Goal: Task Accomplishment & Management: Use online tool/utility

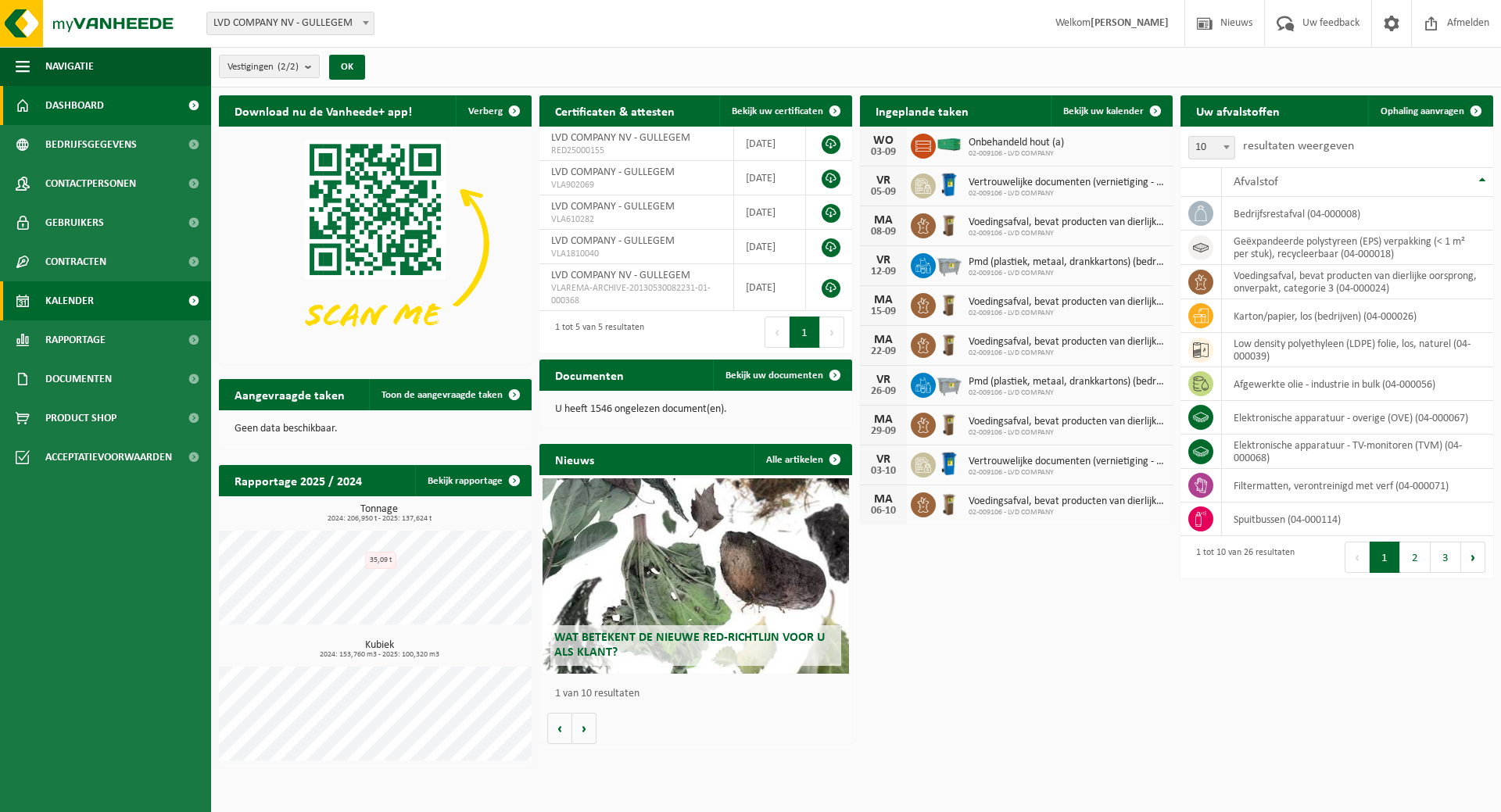
click at [87, 294] on span "Kalender" at bounding box center [69, 301] width 48 height 39
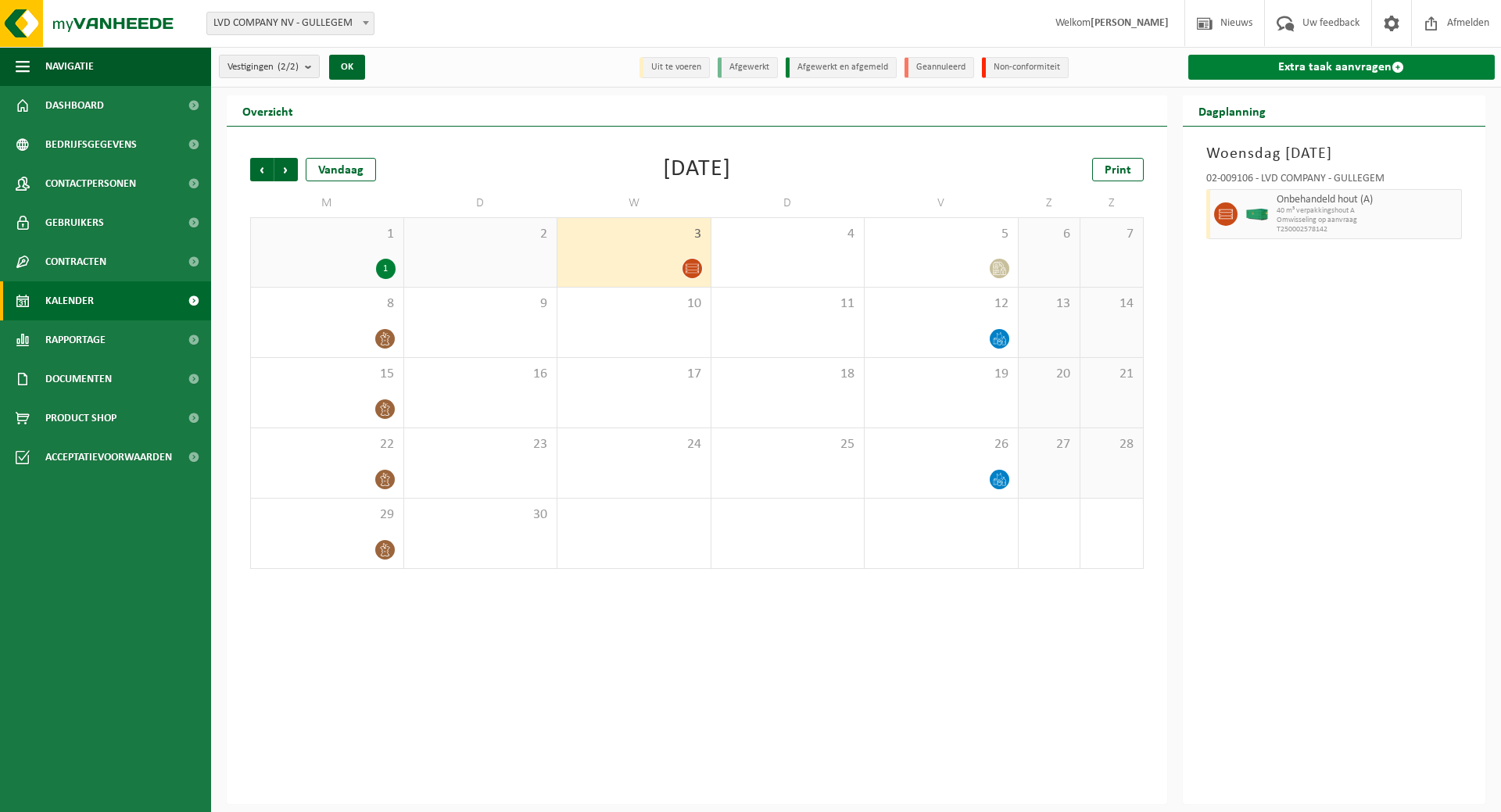
click at [1308, 65] on link "Extra taak aanvragen" at bounding box center [1342, 67] width 307 height 25
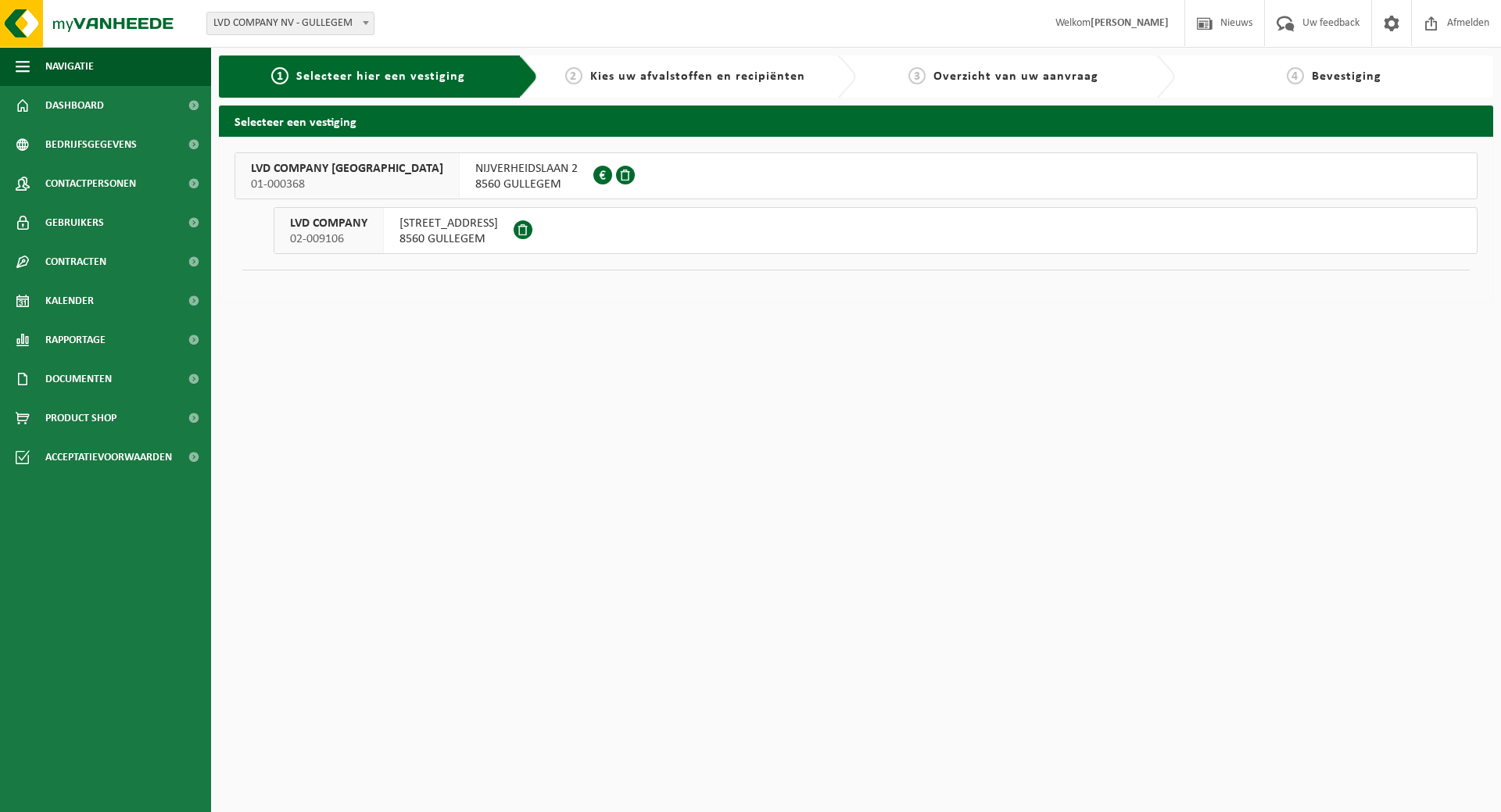
click at [457, 225] on span "HONDSCHOTESTRAAT 112" at bounding box center [449, 223] width 99 height 15
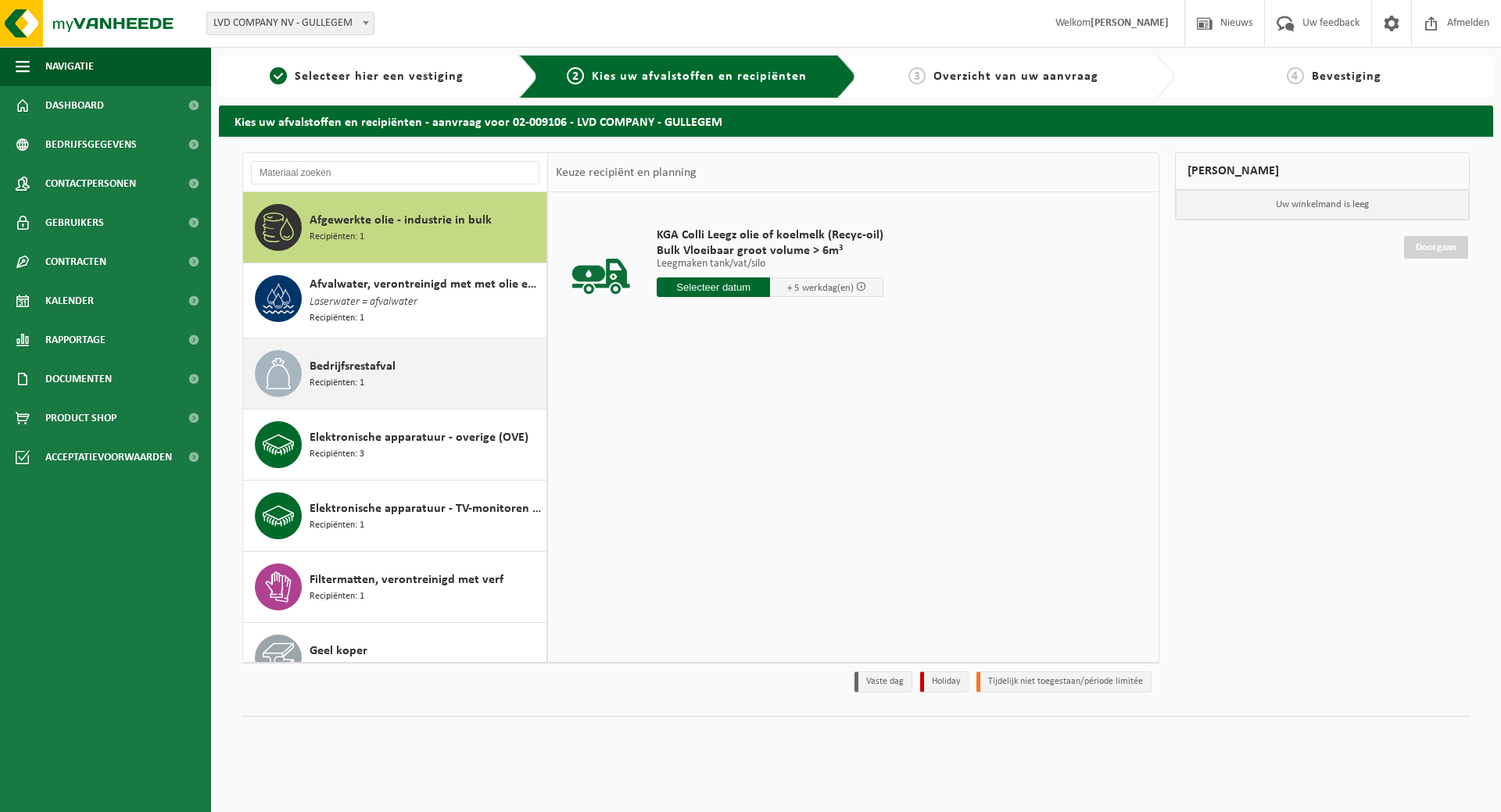
click at [407, 370] on div "Bedrijfsrestafval Recipiënten: 1" at bounding box center [426, 373] width 233 height 47
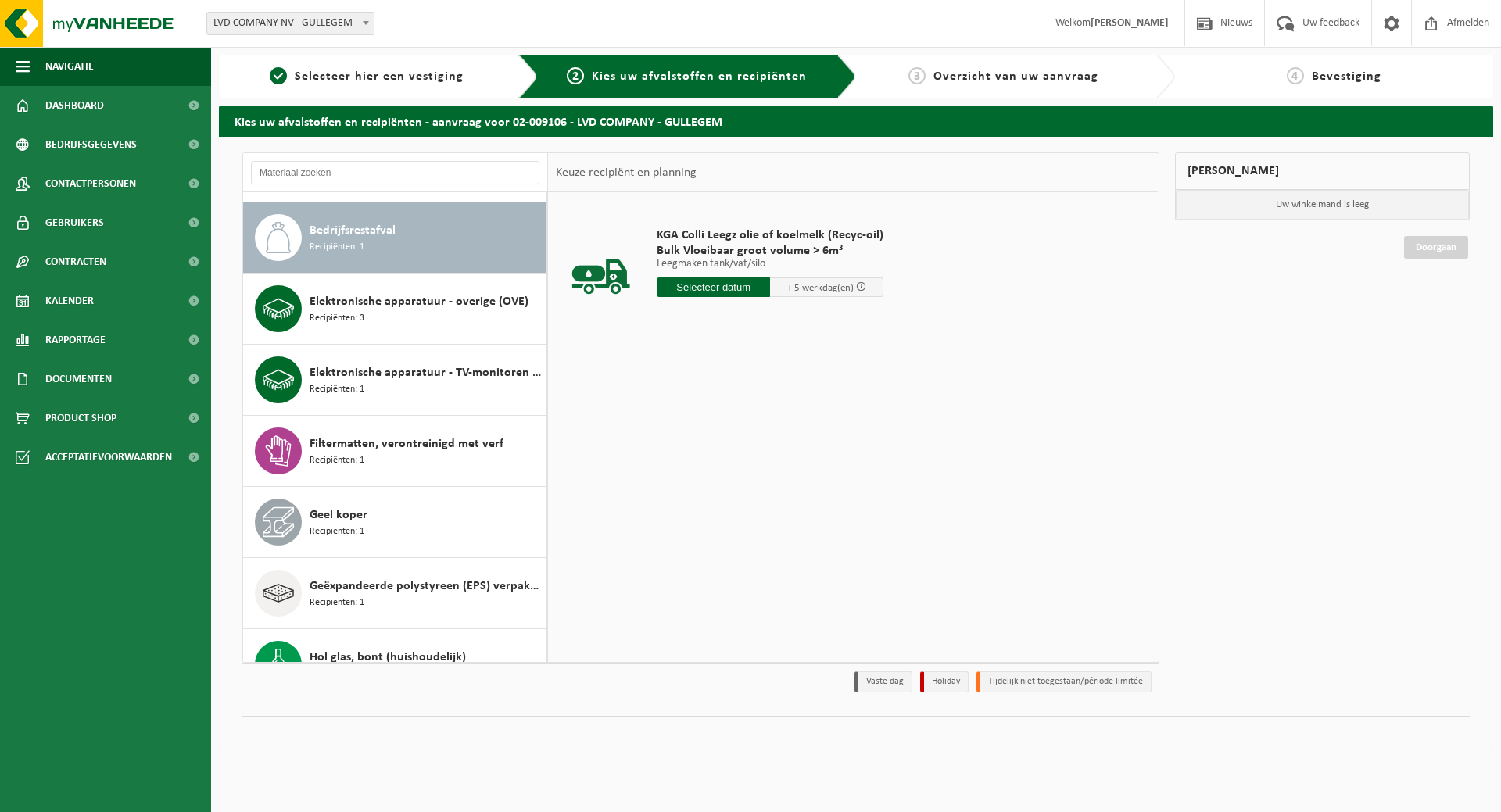
scroll to position [144, 0]
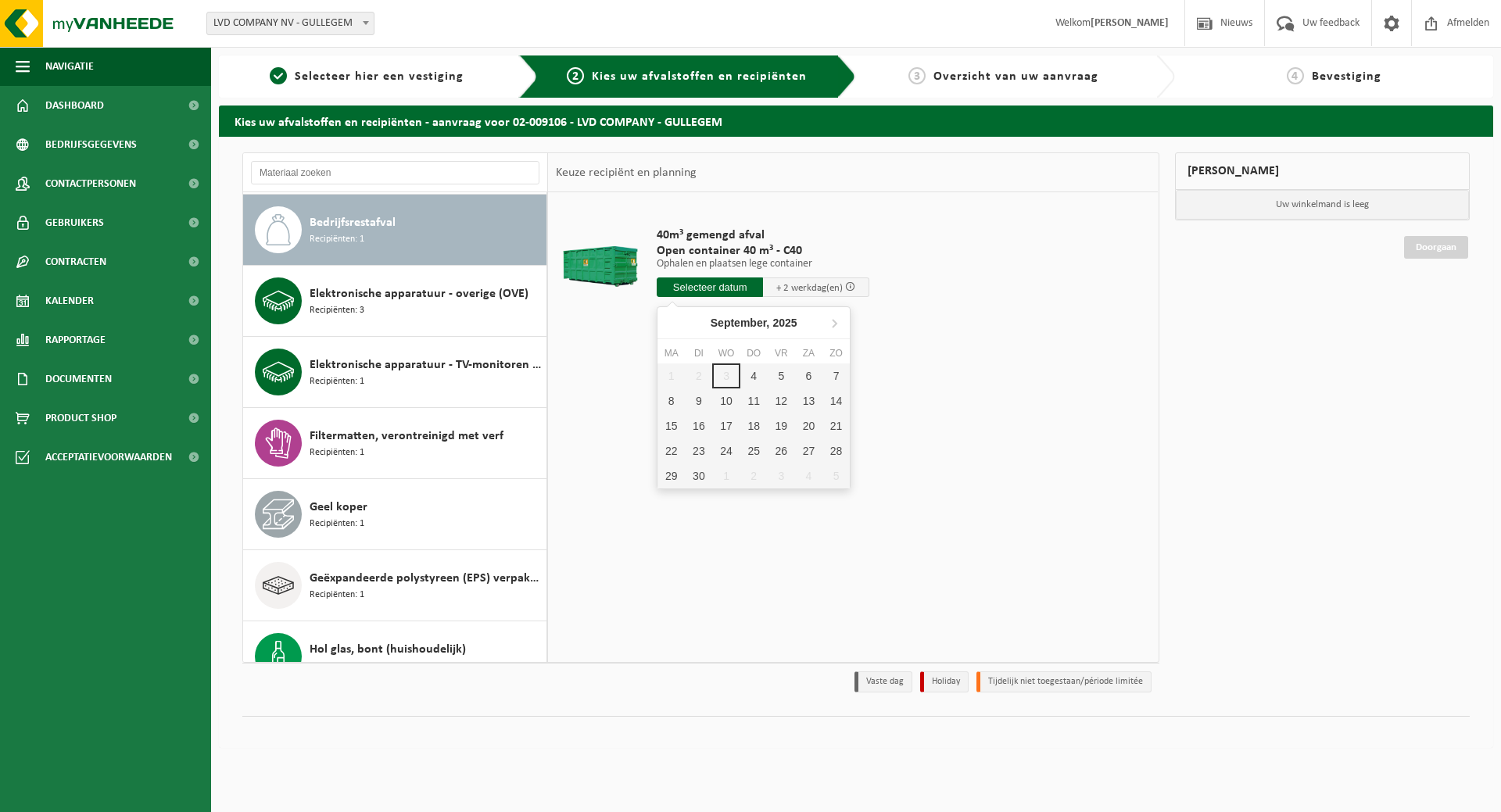
click at [740, 282] on input "text" at bounding box center [710, 287] width 106 height 19
click at [753, 371] on div "4" at bounding box center [754, 376] width 27 height 25
type input "Van 2025-09-04"
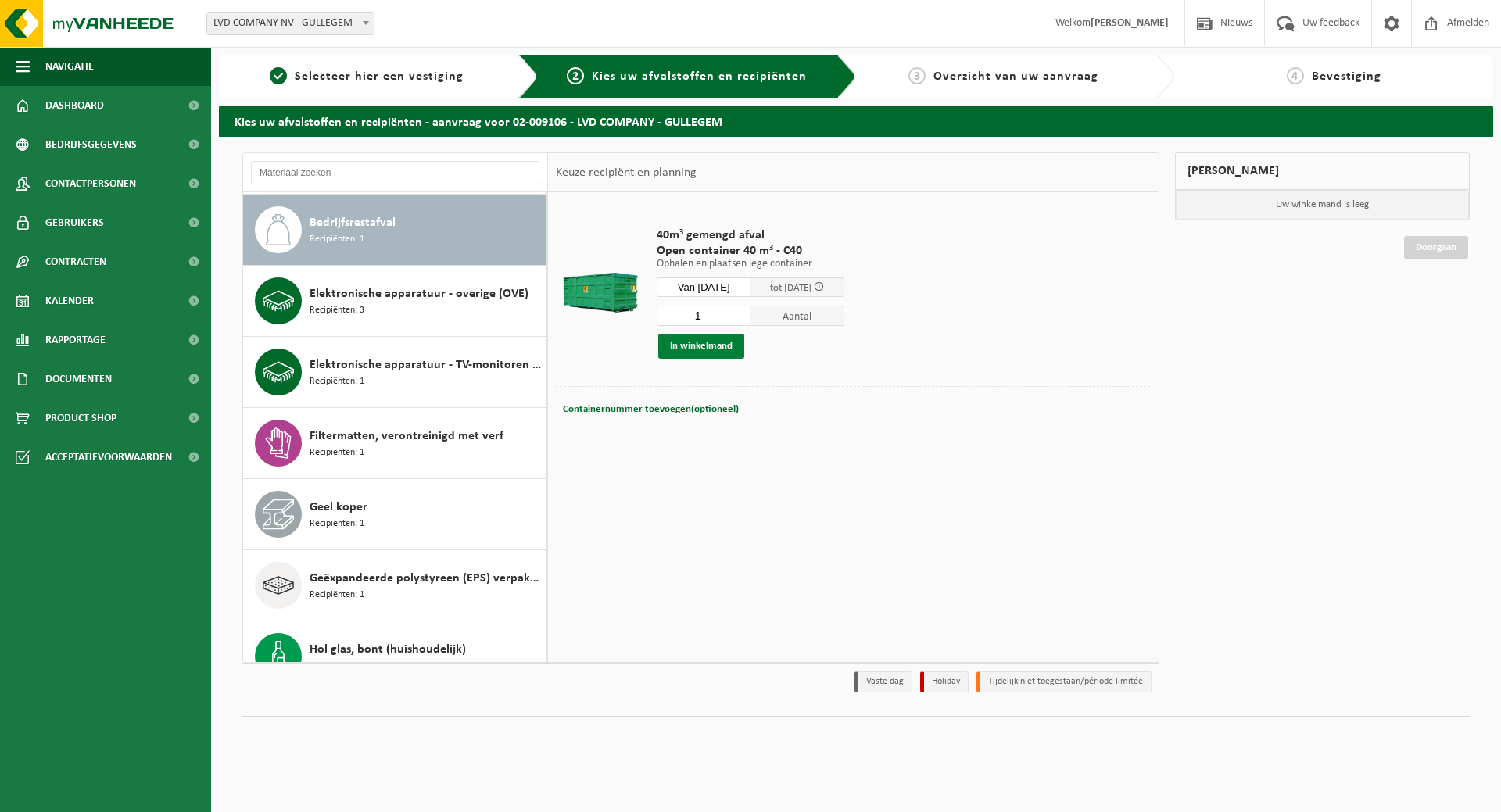
click at [707, 346] on button "In winkelmand" at bounding box center [701, 346] width 86 height 25
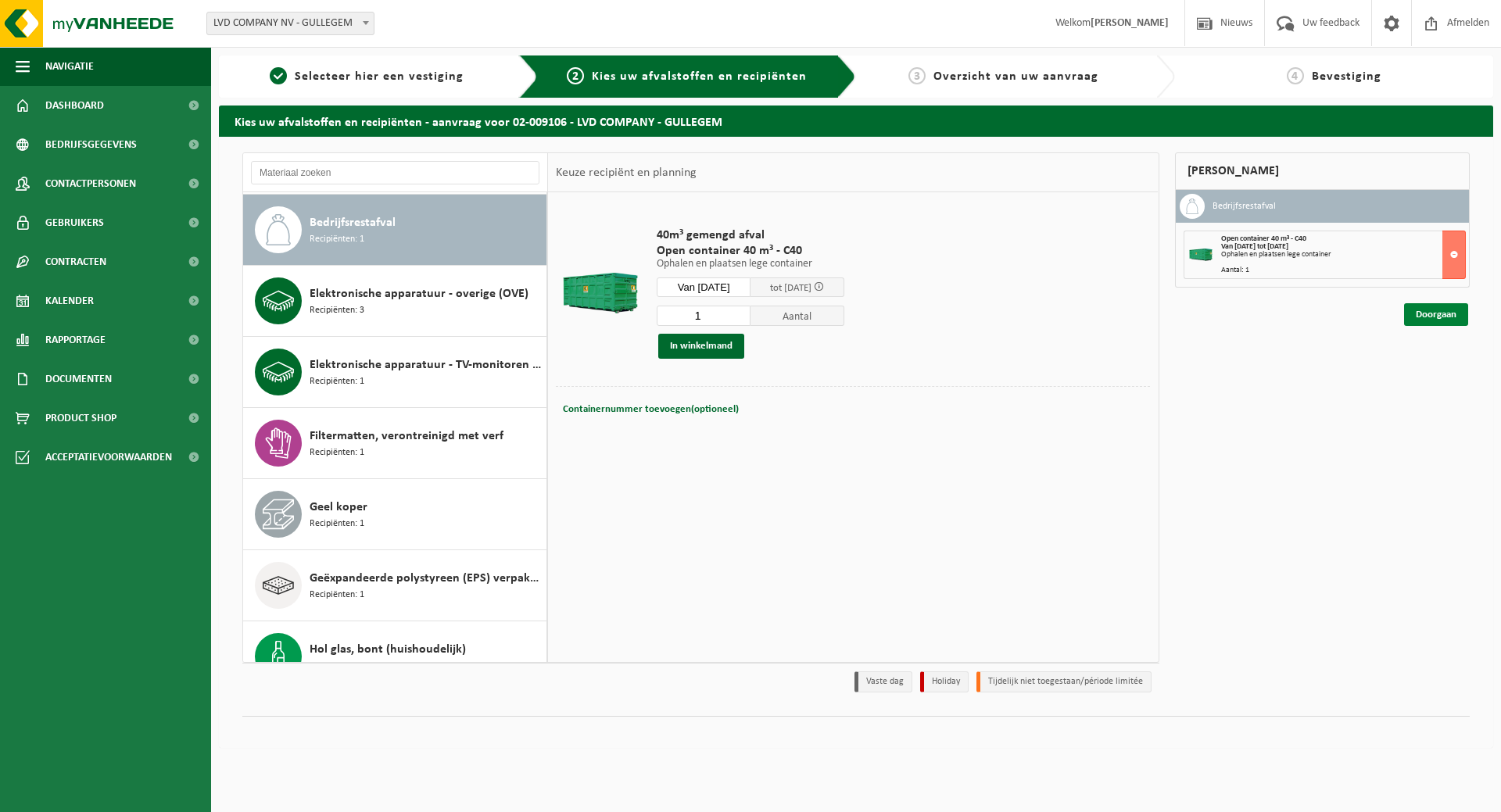
click at [1437, 319] on link "Doorgaan" at bounding box center [1436, 315] width 64 height 22
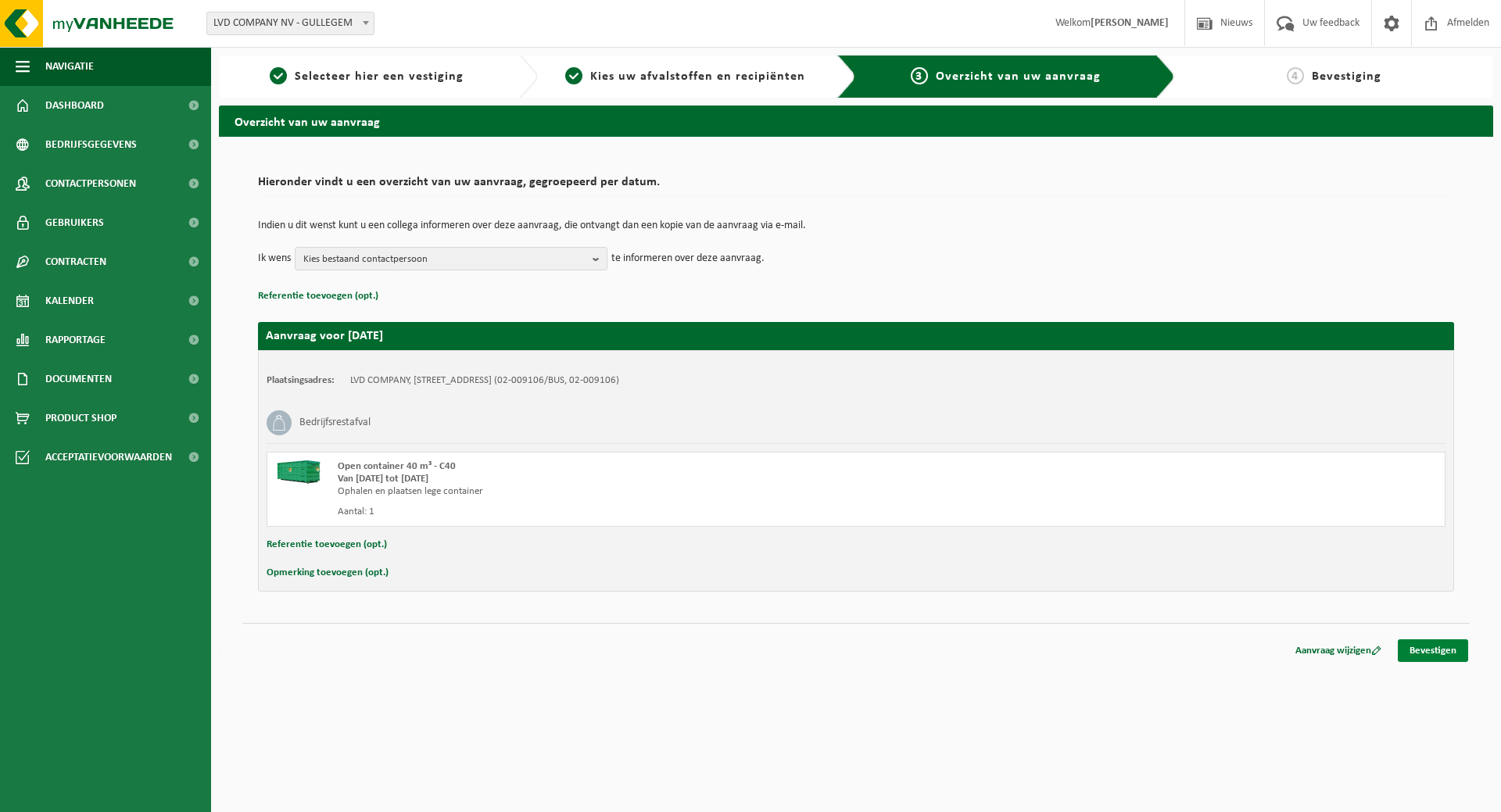
click at [1423, 653] on link "Bevestigen" at bounding box center [1434, 651] width 71 height 22
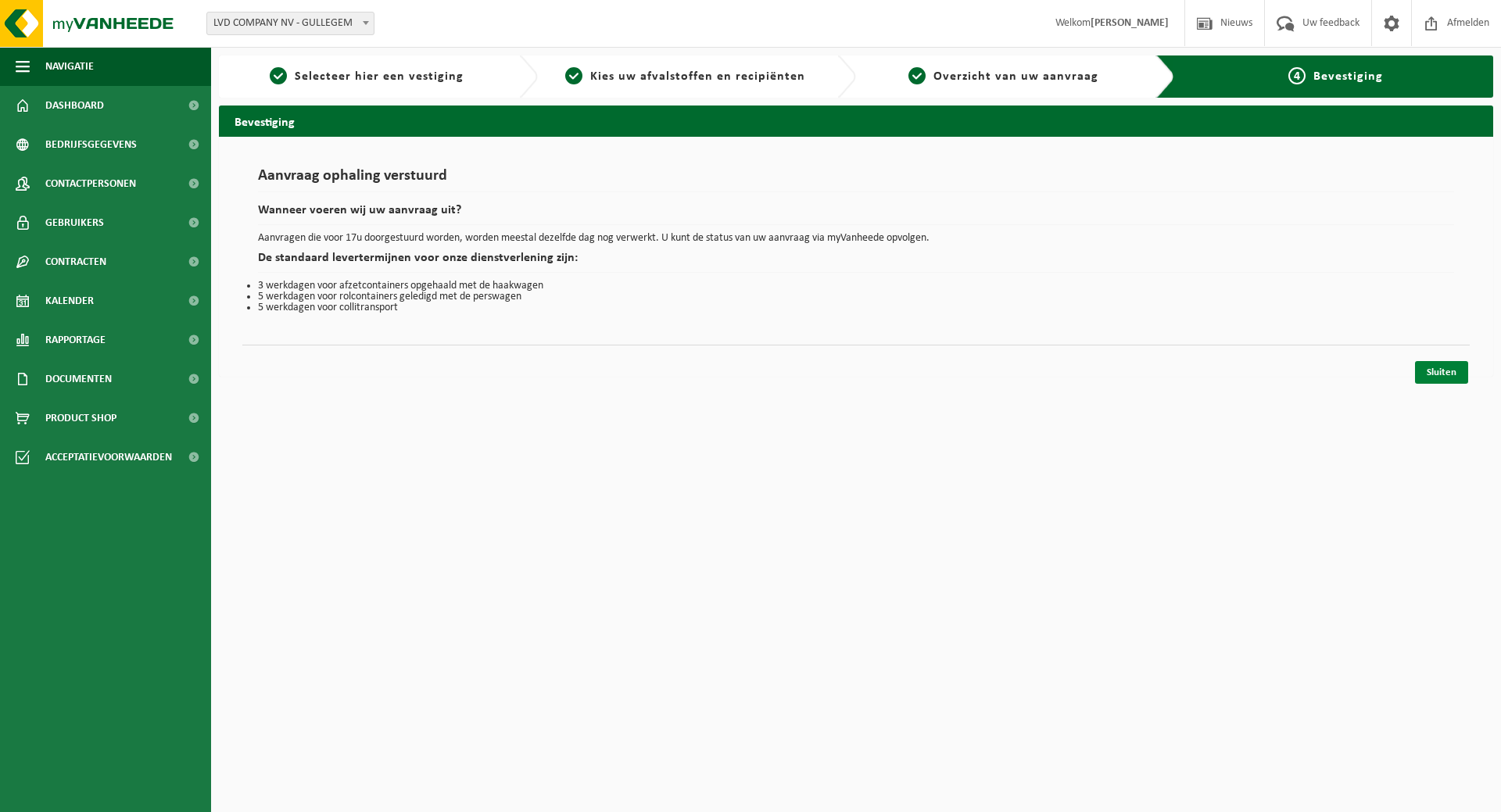
click at [1436, 367] on link "Sluiten" at bounding box center [1442, 372] width 53 height 22
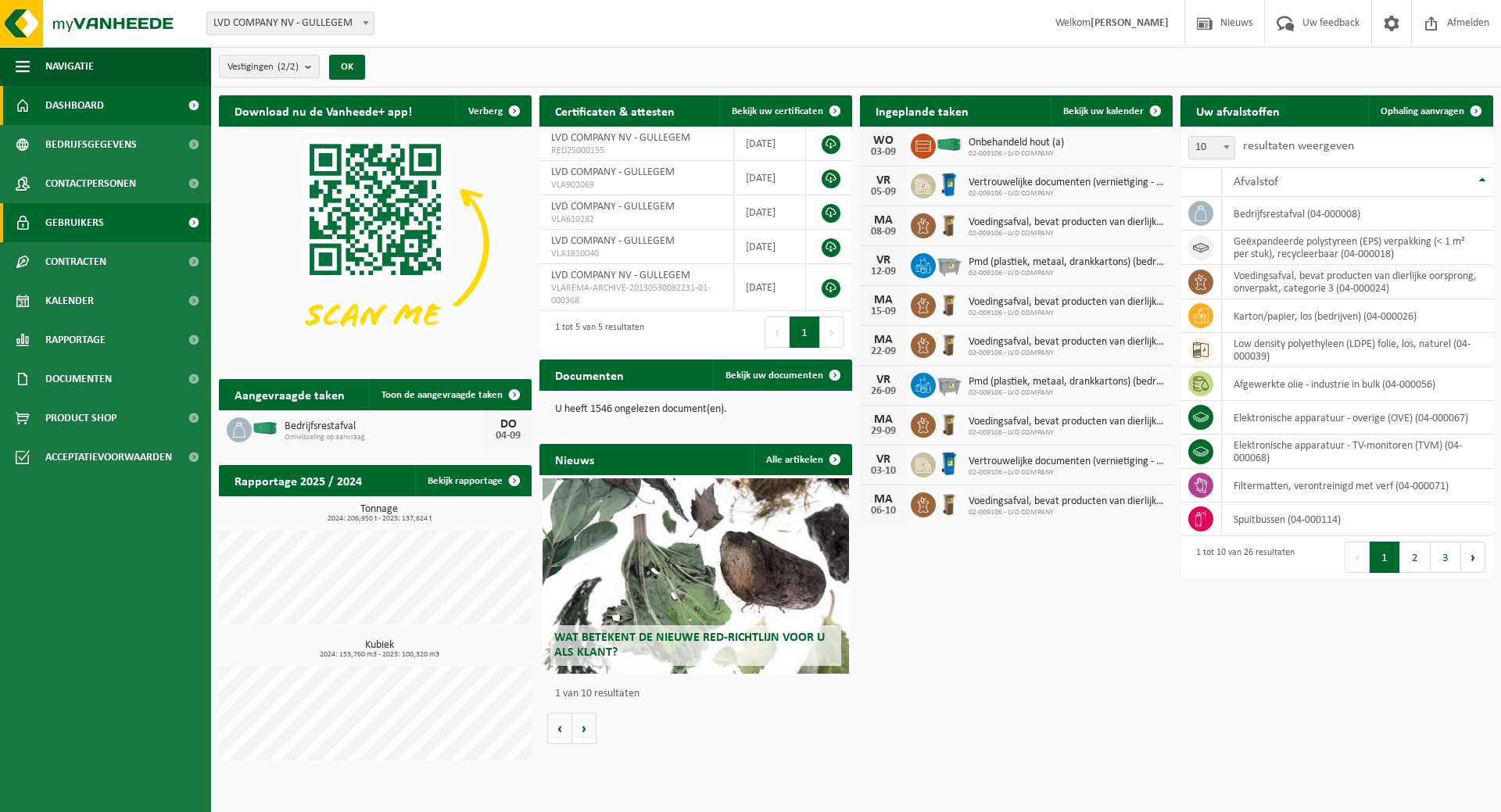
click at [79, 213] on span "Gebruikers" at bounding box center [74, 222] width 59 height 39
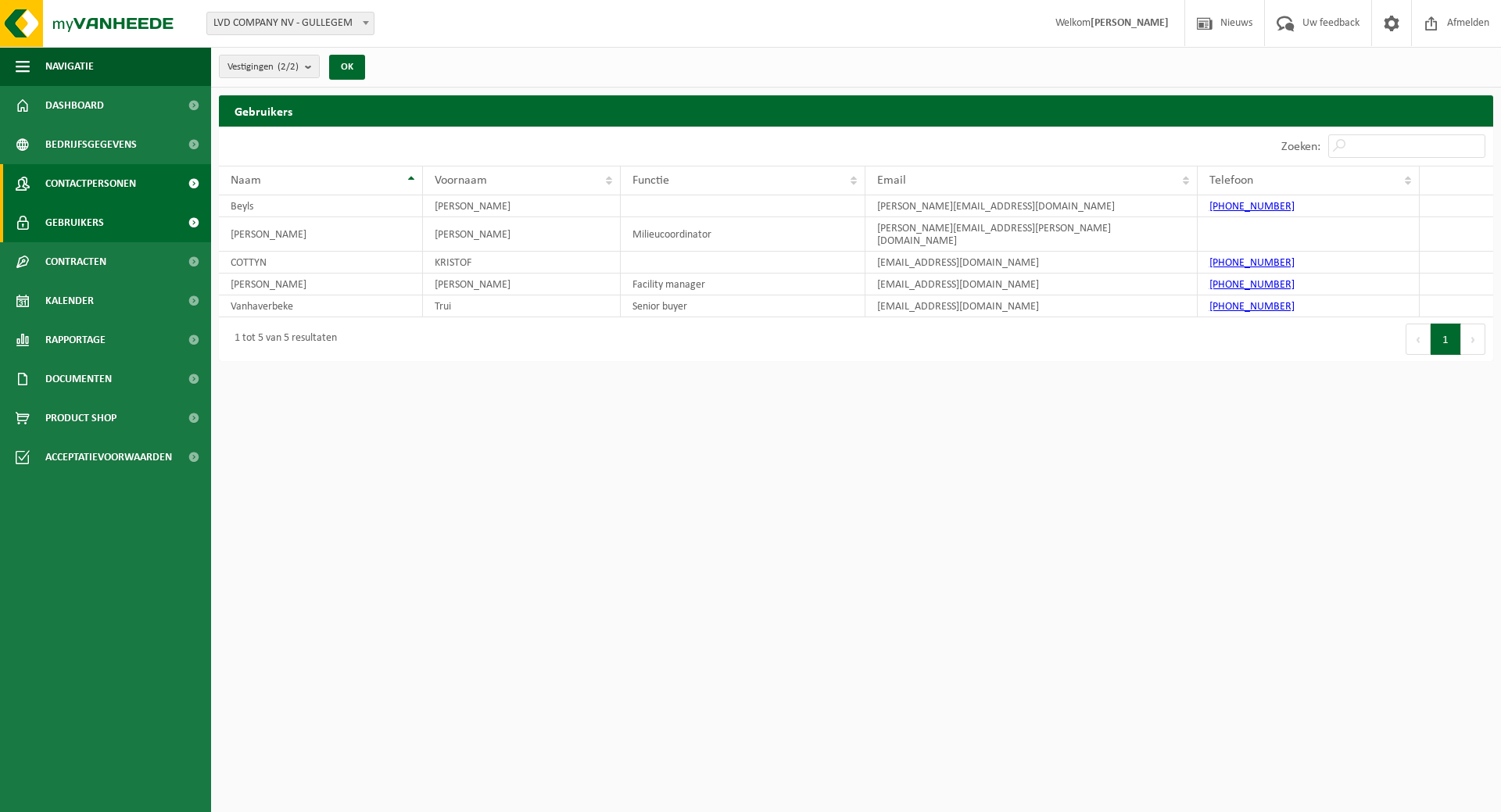
click at [87, 175] on span "Contactpersonen" at bounding box center [90, 184] width 91 height 39
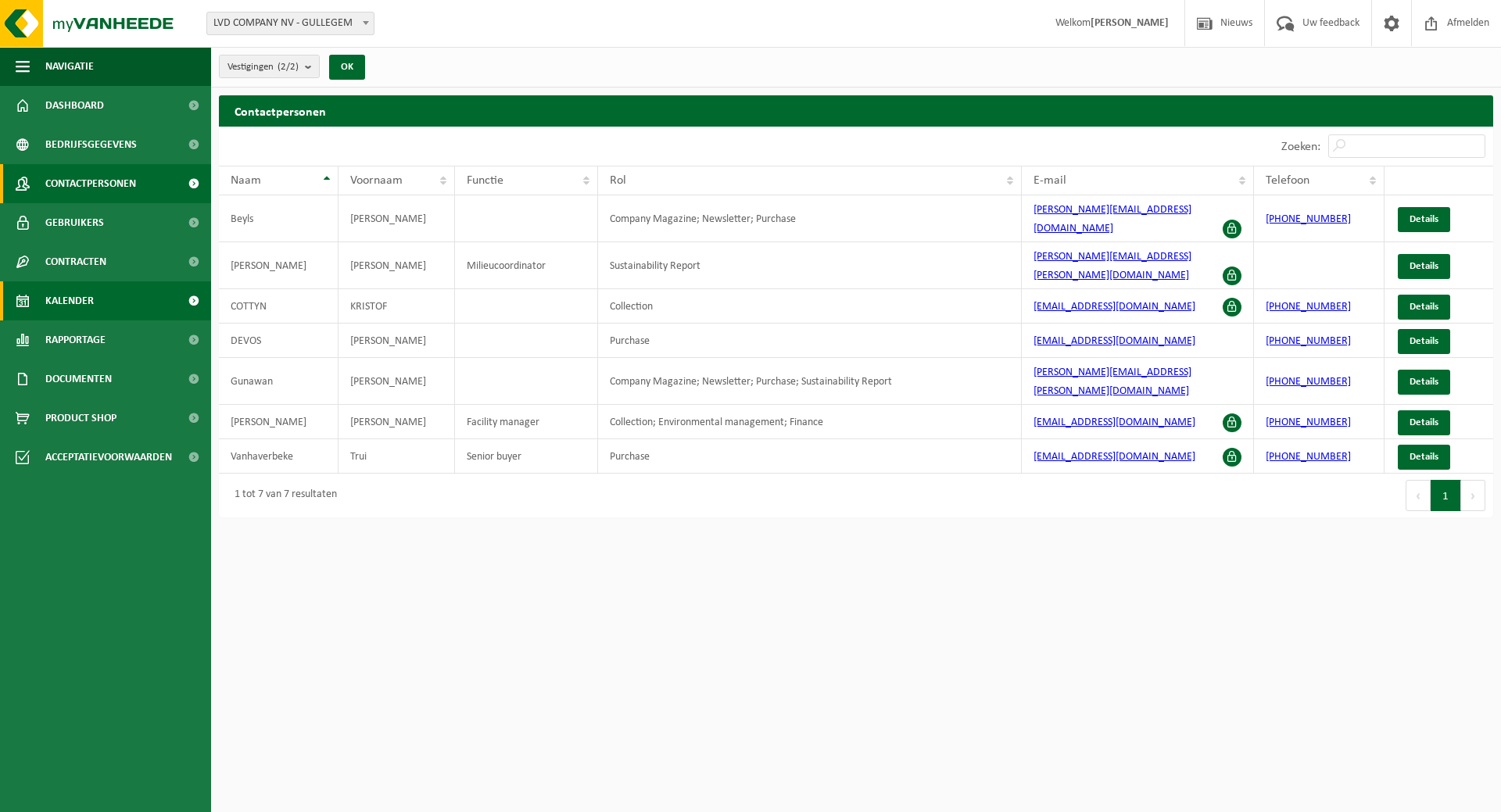
click at [105, 301] on link "Kalender" at bounding box center [105, 301] width 211 height 39
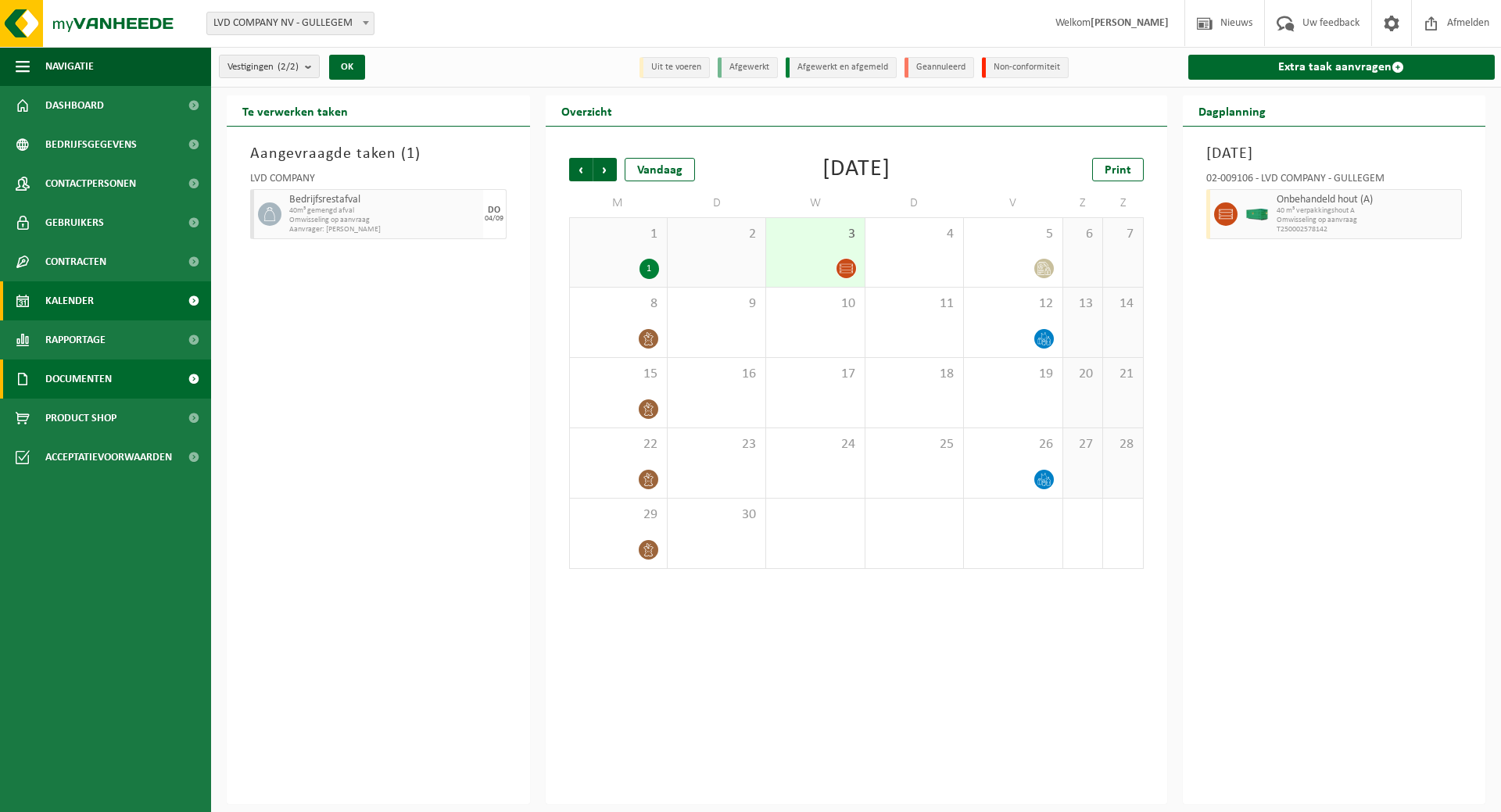
click at [59, 385] on span "Documenten" at bounding box center [78, 379] width 67 height 39
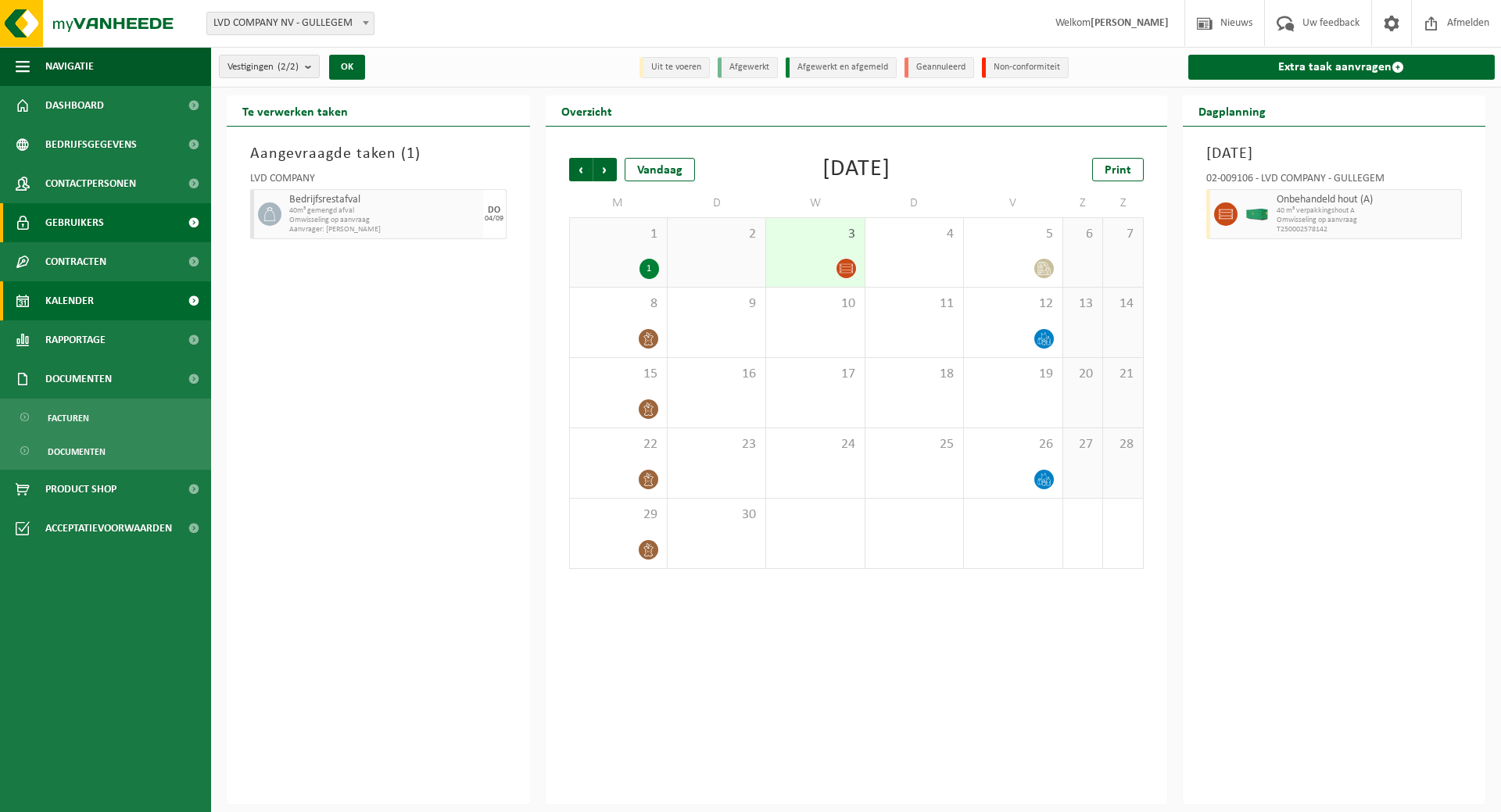
click at [63, 229] on span "Gebruikers" at bounding box center [74, 222] width 59 height 39
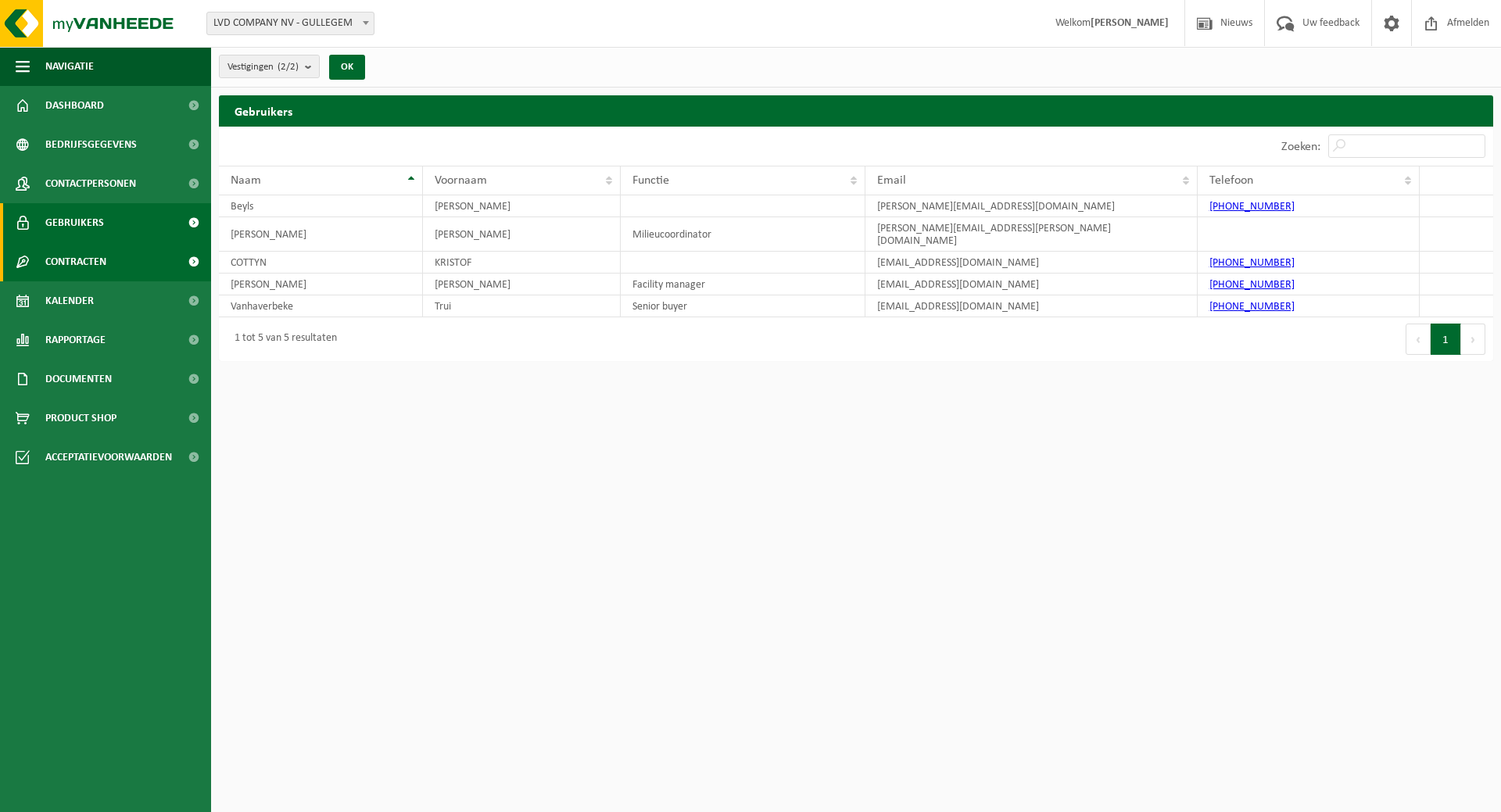
click at [95, 259] on span "Contracten" at bounding box center [75, 262] width 61 height 39
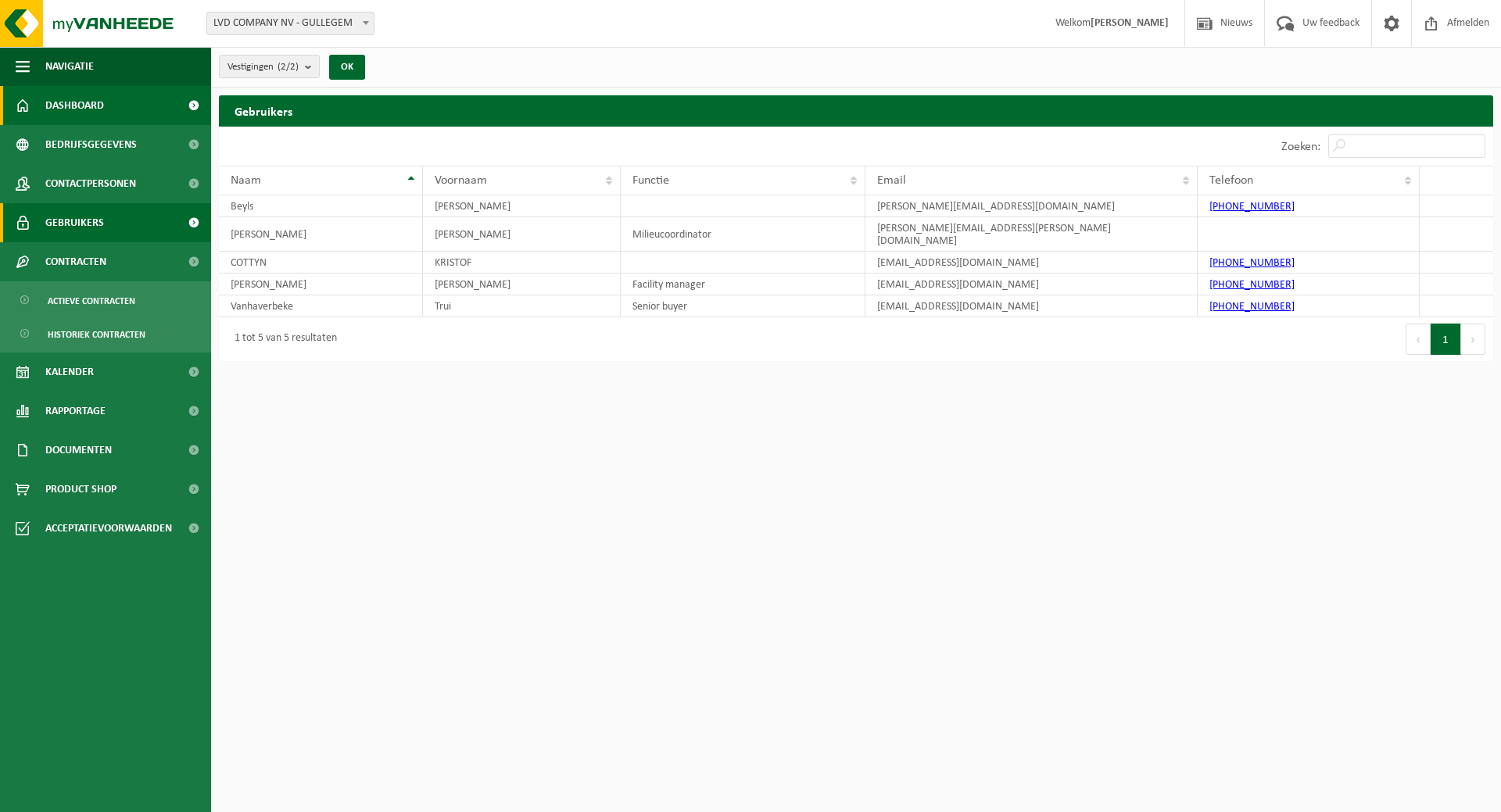
click at [100, 101] on span "Dashboard" at bounding box center [74, 105] width 59 height 39
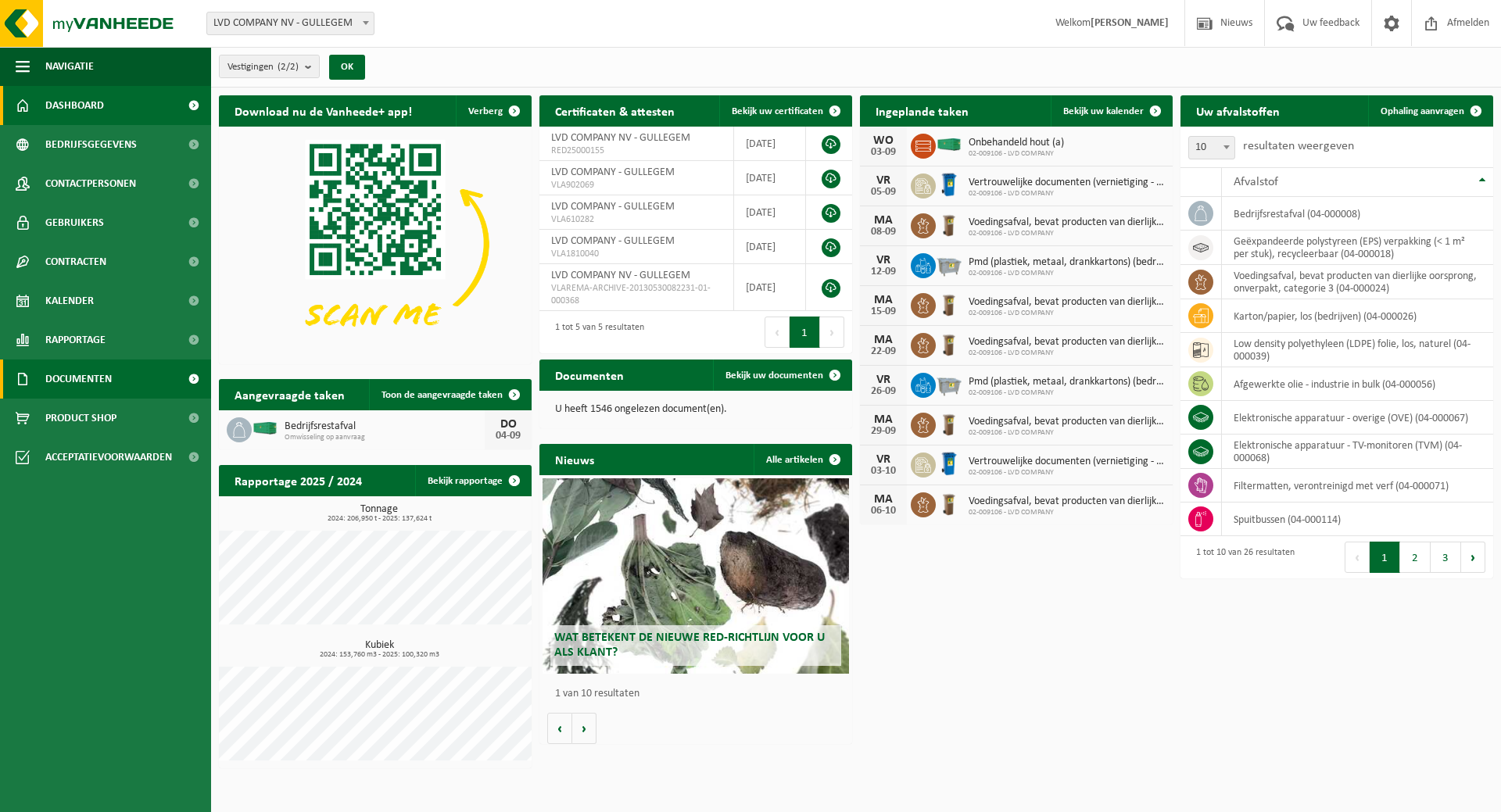
click at [65, 372] on span "Documenten" at bounding box center [78, 379] width 67 height 39
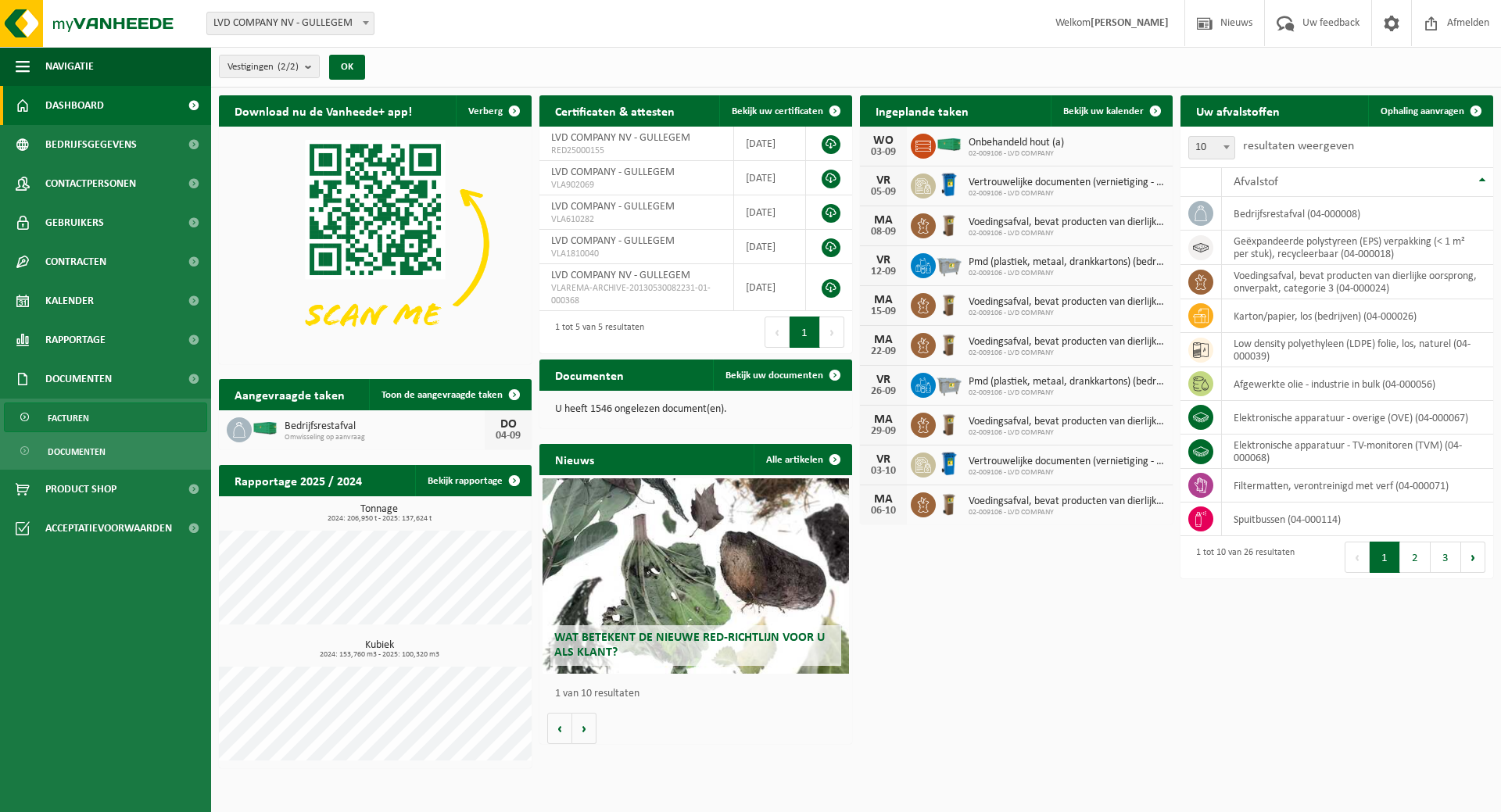
click at [76, 412] on span "Facturen" at bounding box center [68, 418] width 42 height 30
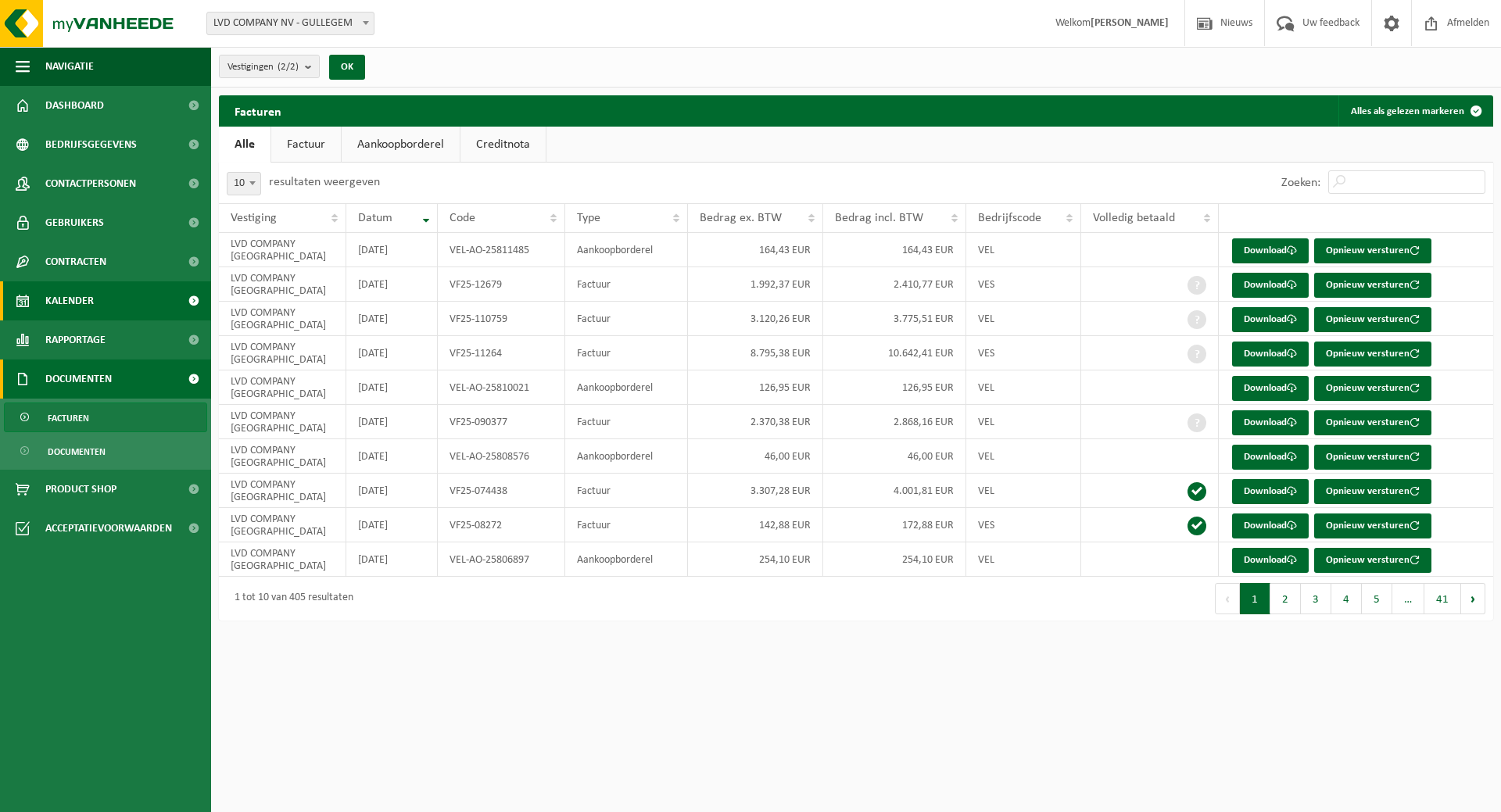
click at [105, 290] on link "Kalender" at bounding box center [105, 301] width 211 height 39
